Goal: Understand process/instructions

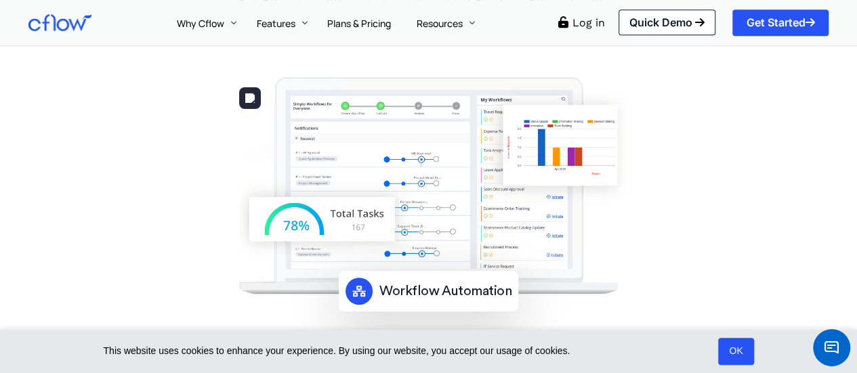
click at [412, 200] on img at bounding box center [428, 185] width 400 height 217
click at [511, 205] on img at bounding box center [428, 185] width 400 height 217
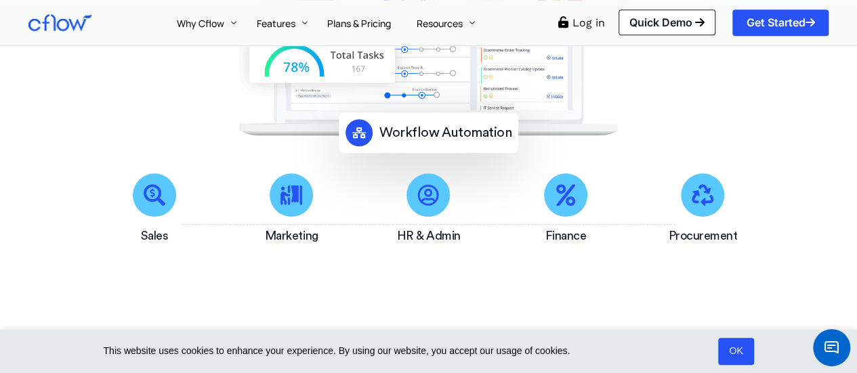
scroll to position [316, 0]
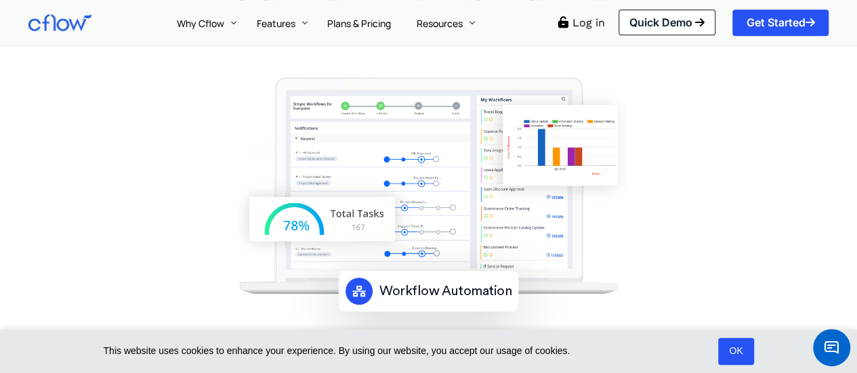
click at [465, 296] on span "Workflow Automation" at bounding box center [445, 291] width 132 height 14
click at [523, 190] on img at bounding box center [428, 185] width 400 height 217
click at [524, 205] on img at bounding box center [428, 185] width 400 height 217
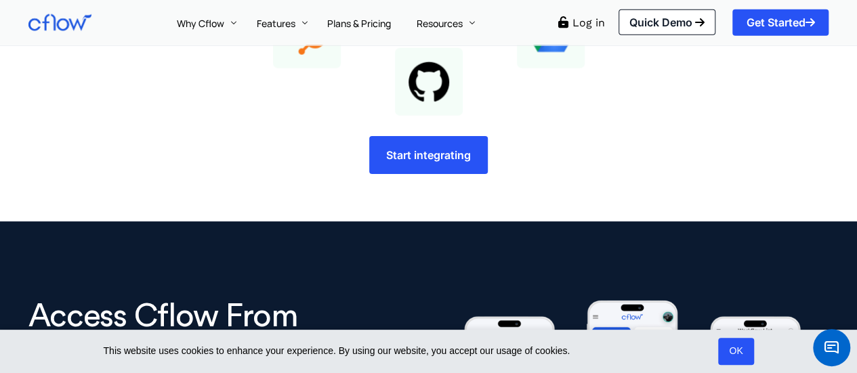
scroll to position [1738, 0]
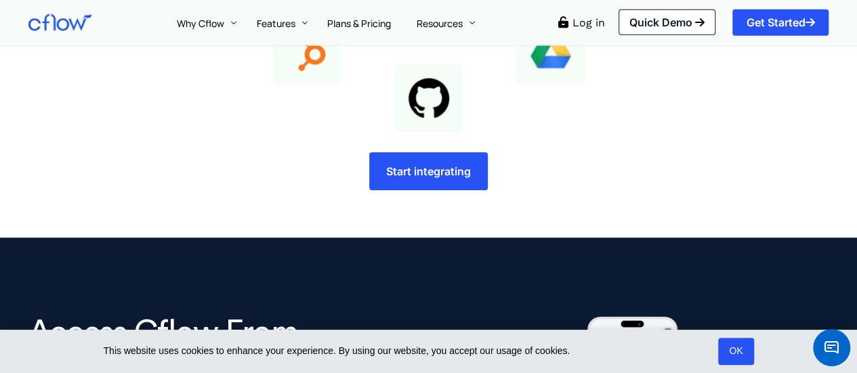
click at [419, 171] on span "Start integrating" at bounding box center [428, 171] width 85 height 11
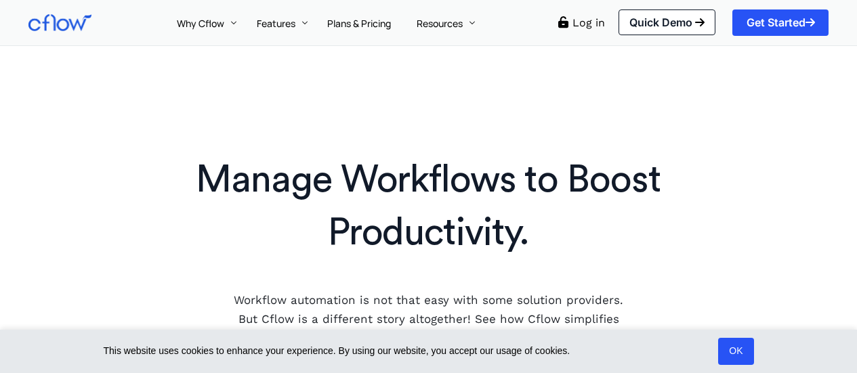
scroll to position [1106, 0]
